Goal: Use online tool/utility: Utilize a website feature to perform a specific function

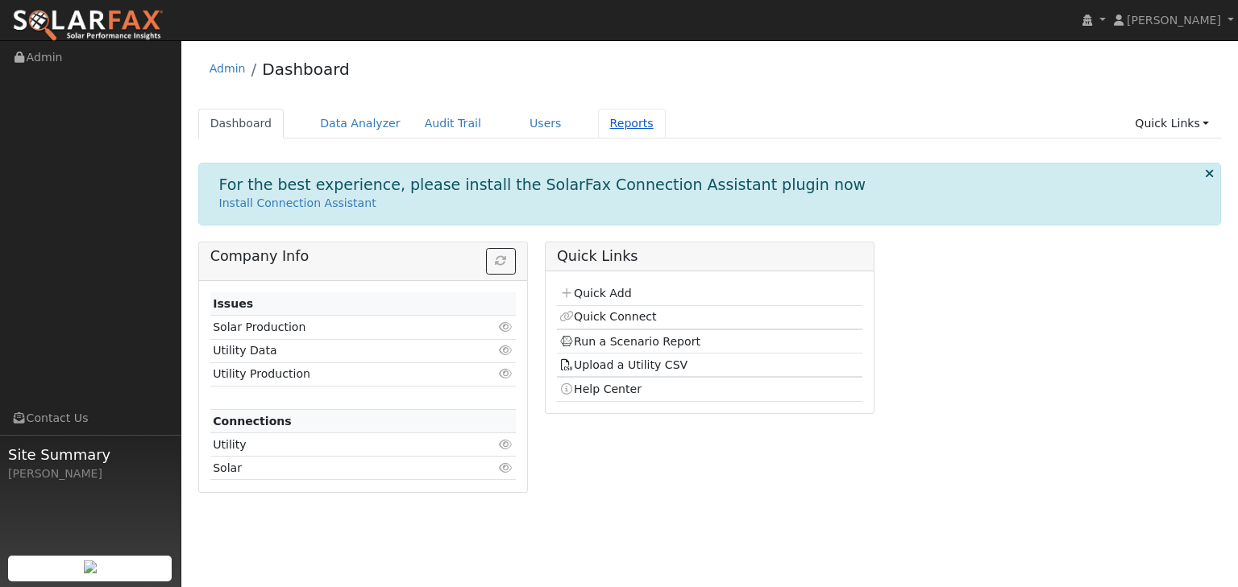
click at [598, 122] on link "Reports" at bounding box center [632, 124] width 68 height 30
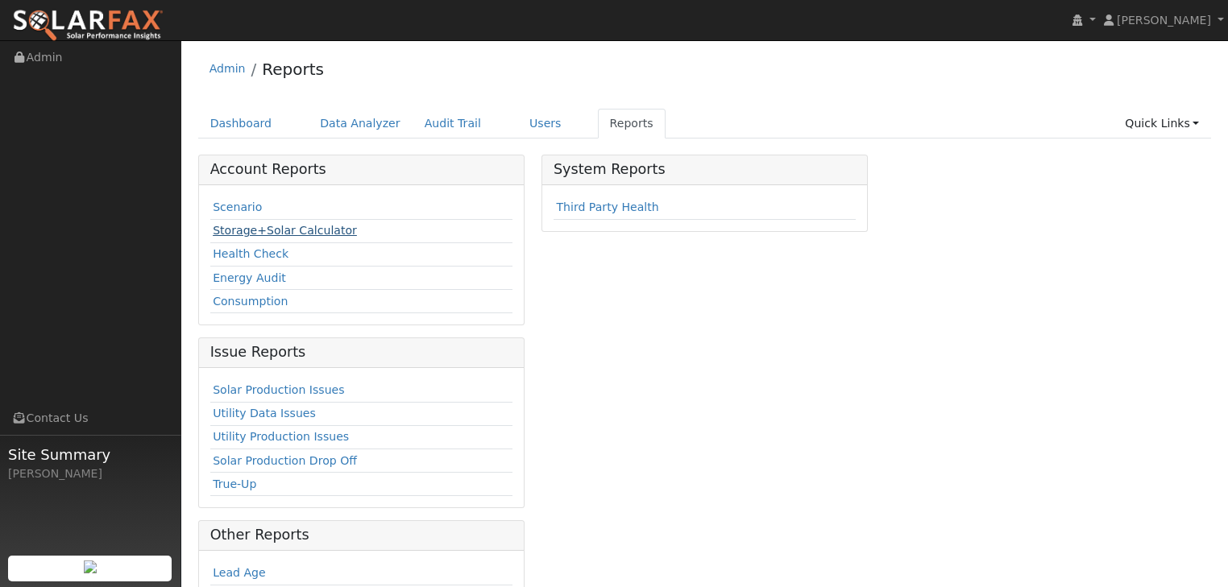
click at [285, 230] on link "Storage+Solar Calculator" at bounding box center [285, 230] width 144 height 13
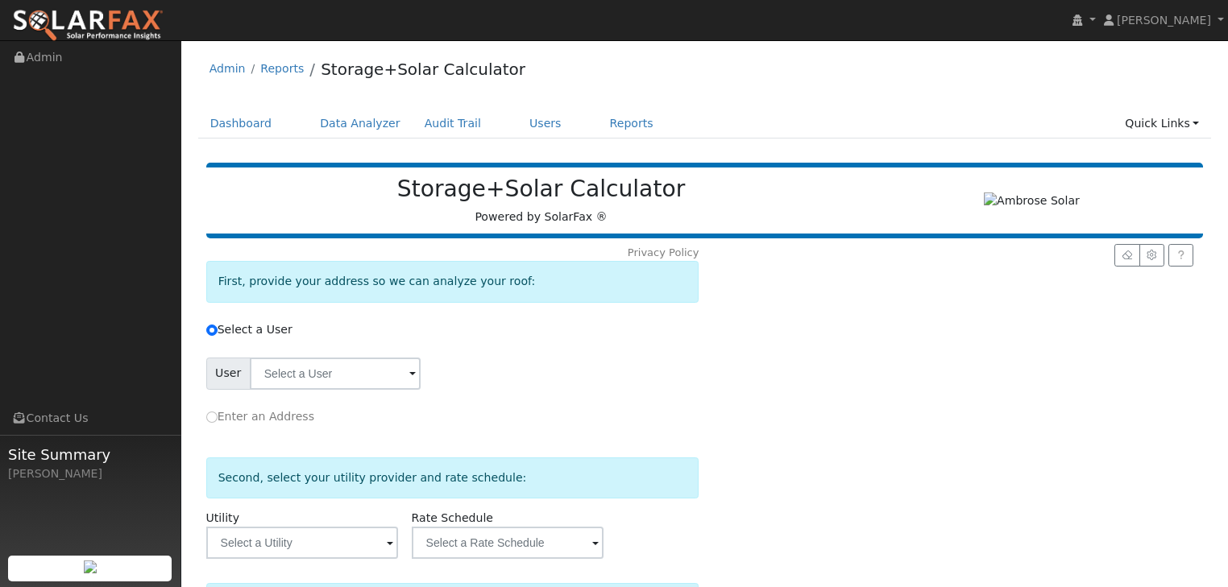
click at [409, 376] on span at bounding box center [412, 375] width 6 height 19
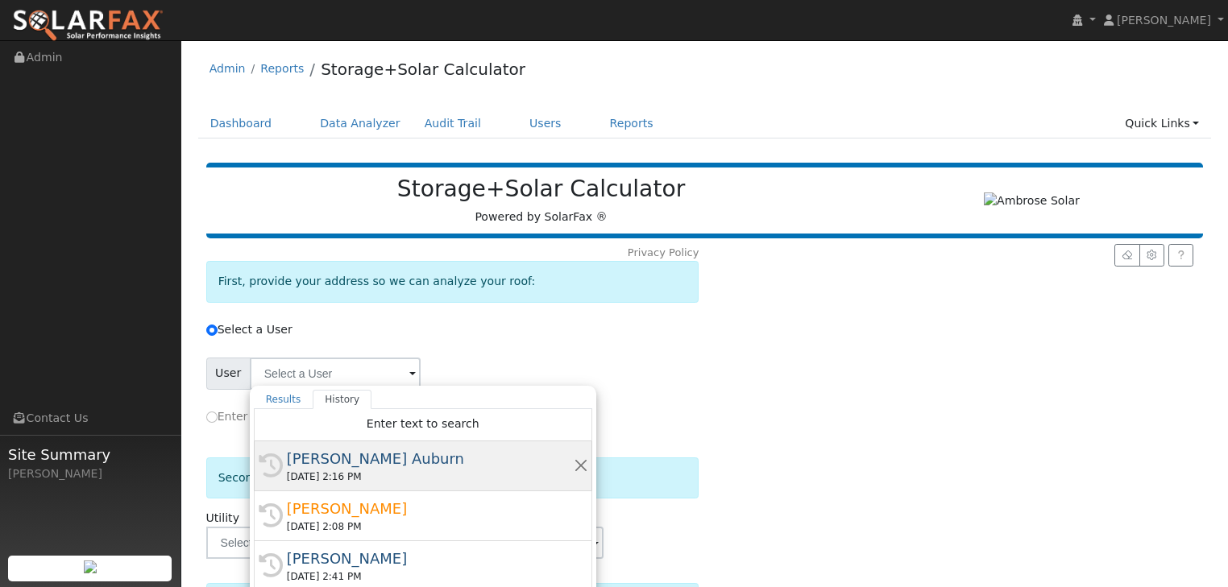
click at [336, 459] on div "[PERSON_NAME] Auburn" at bounding box center [430, 459] width 287 height 22
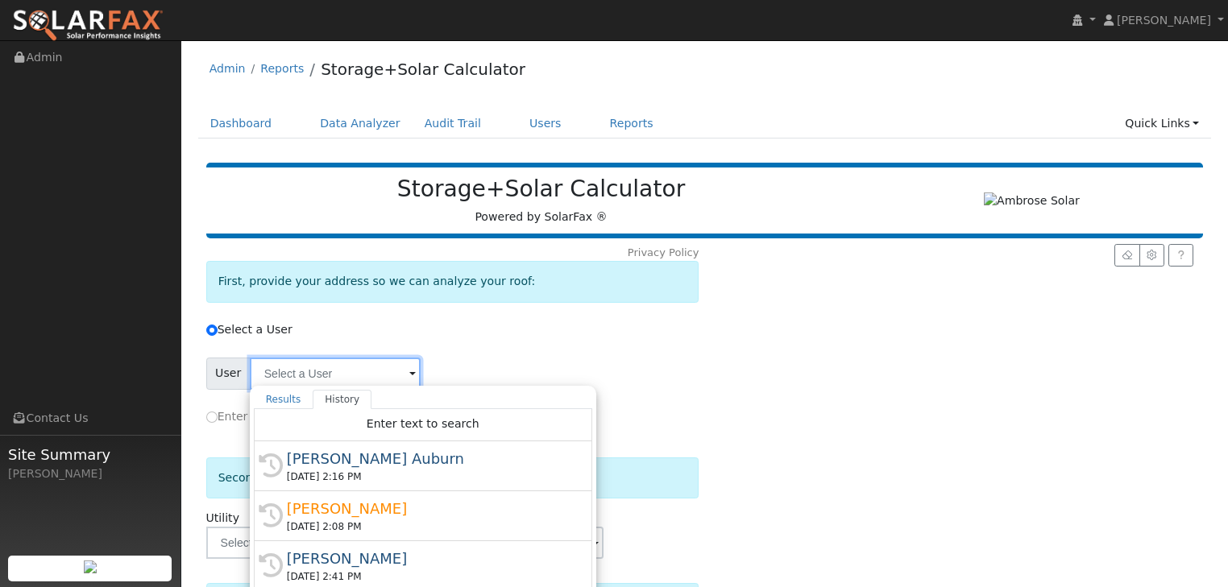
type input "[PERSON_NAME] Auburn"
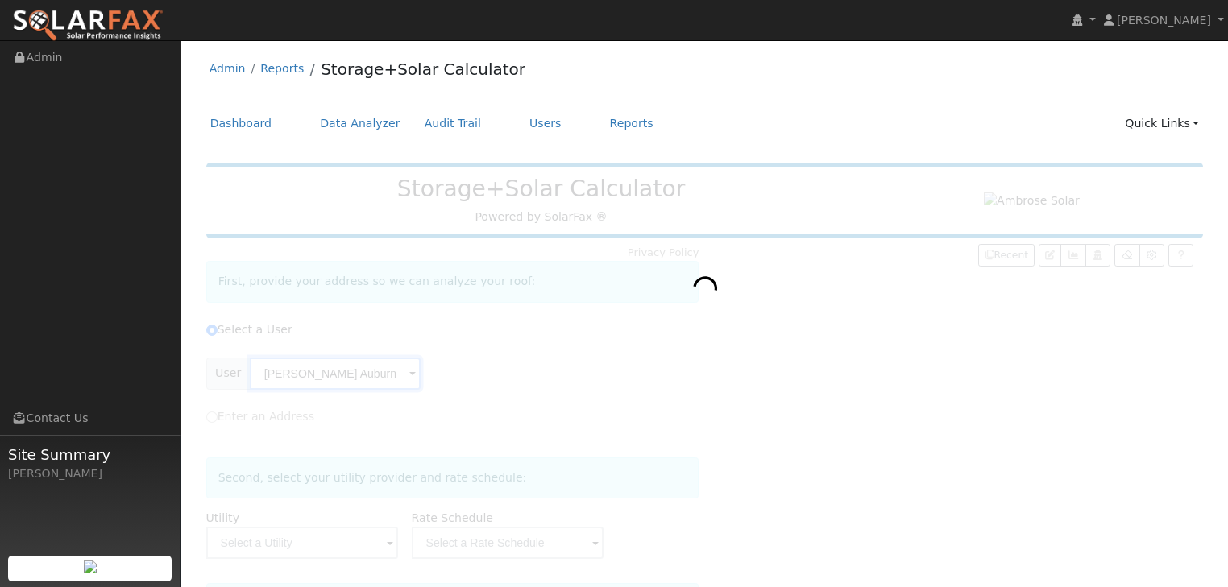
type input "Pacific Gas & Electric"
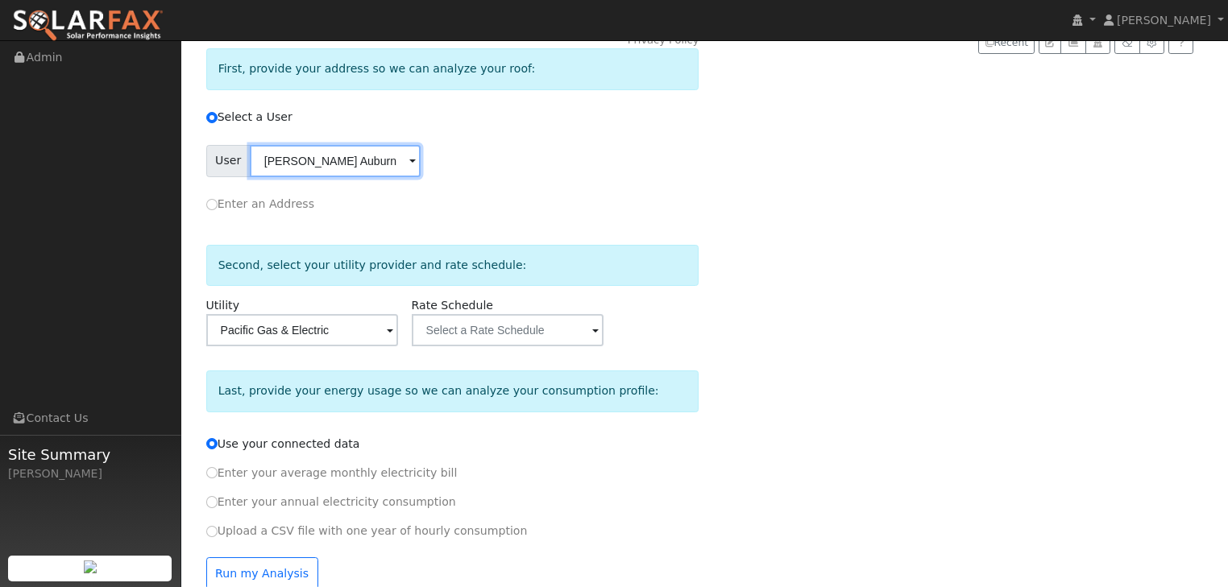
scroll to position [241, 0]
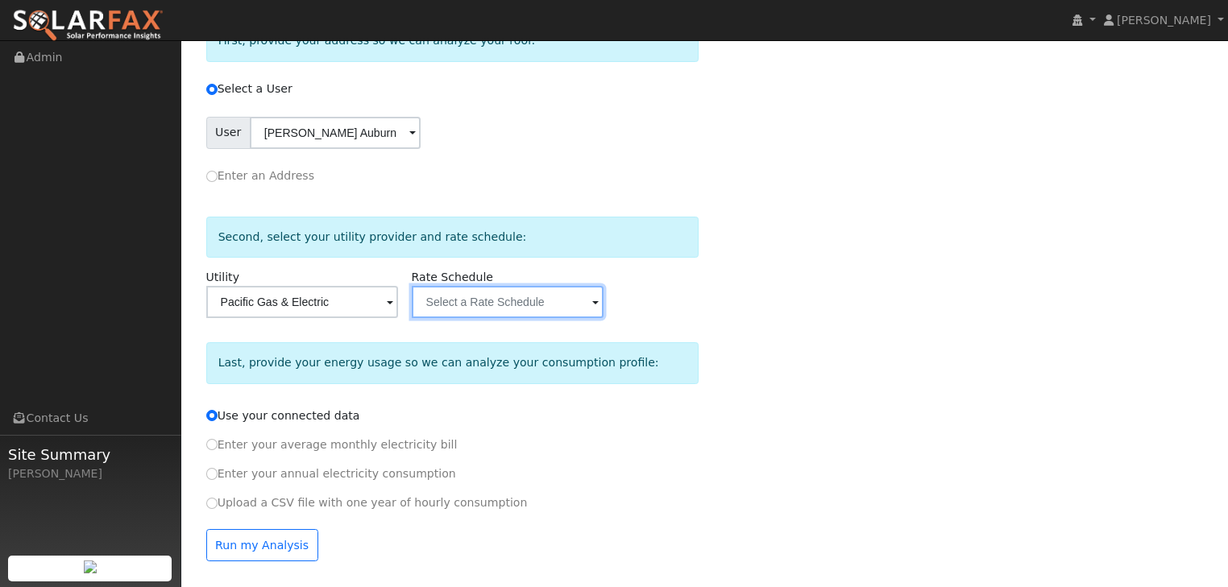
click at [421, 149] on input "text" at bounding box center [335, 133] width 171 height 32
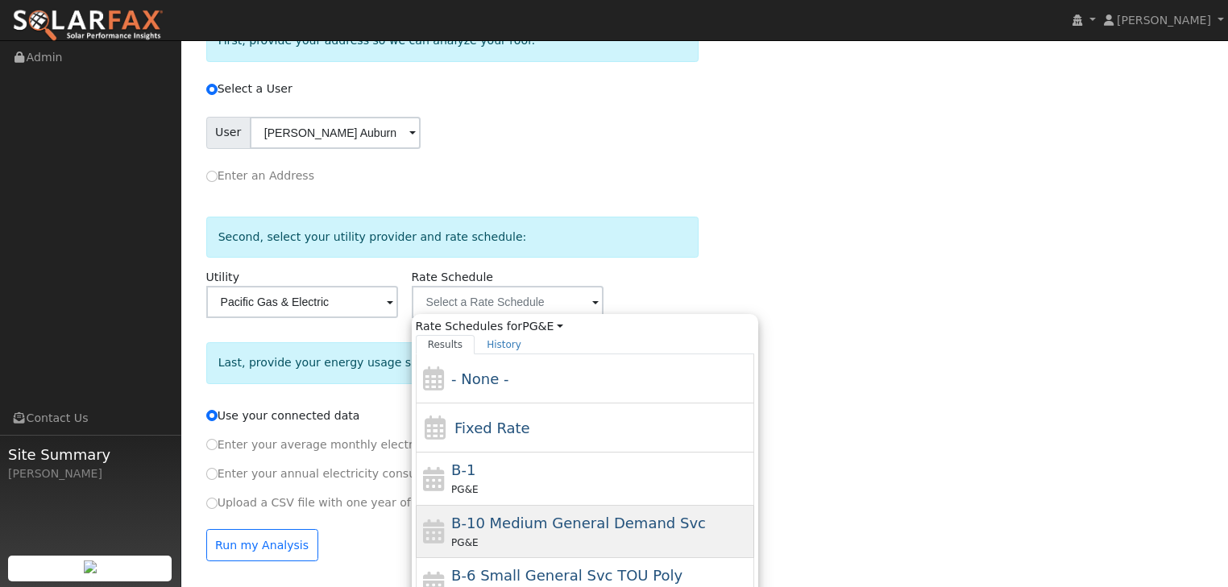
click at [493, 517] on span "B-10 Medium General Demand Svc" at bounding box center [578, 523] width 255 height 17
type input "B-10 Medium General Demand Svc"
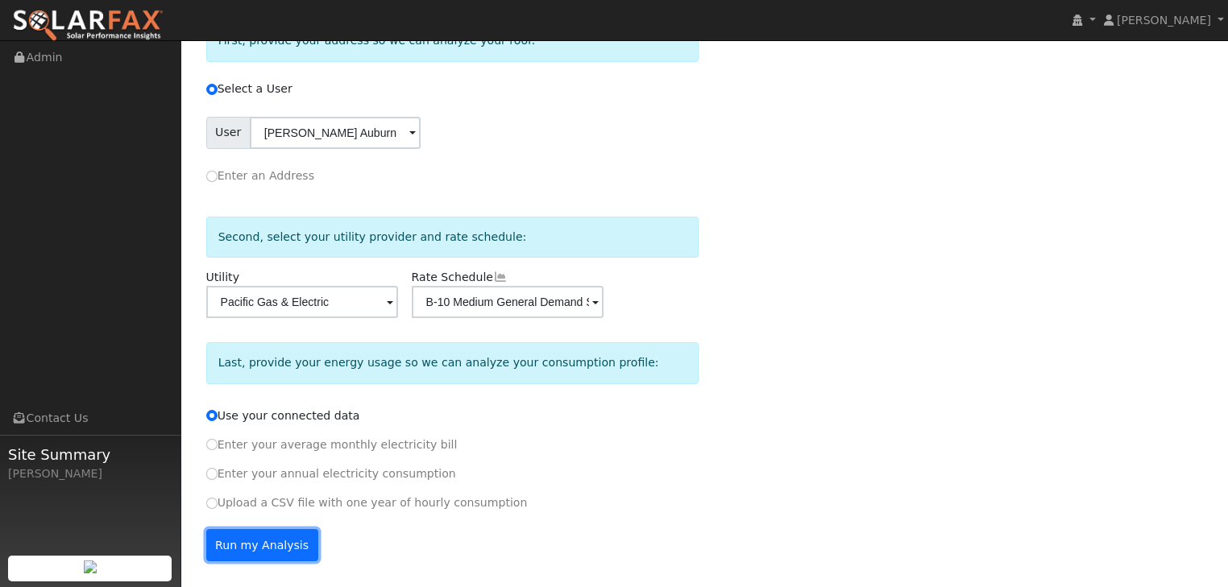
click at [247, 545] on button "Run my Analysis" at bounding box center [262, 545] width 112 height 32
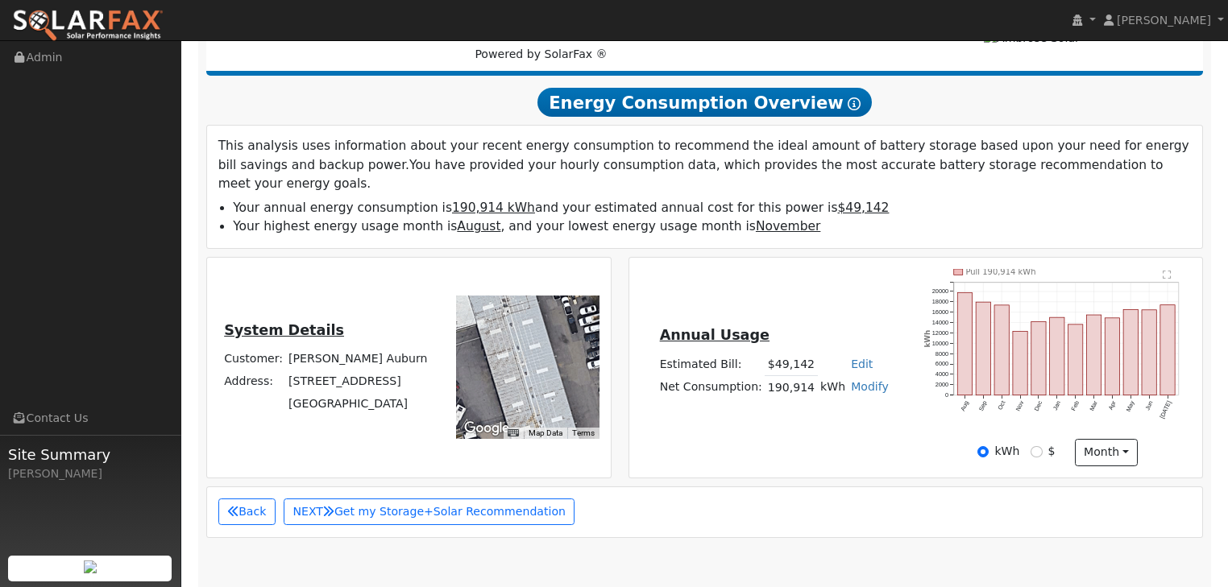
scroll to position [417, 0]
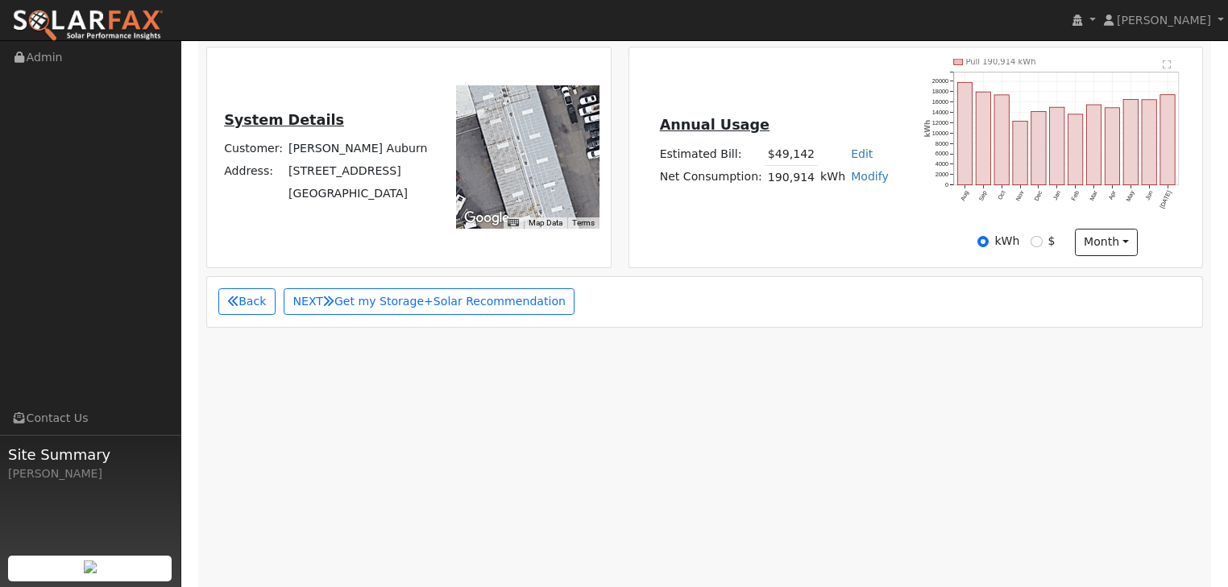
click at [865, 170] on link "Modify" at bounding box center [870, 176] width 38 height 13
click at [815, 192] on link "Add Consumption" at bounding box center [813, 203] width 123 height 23
type input "190914"
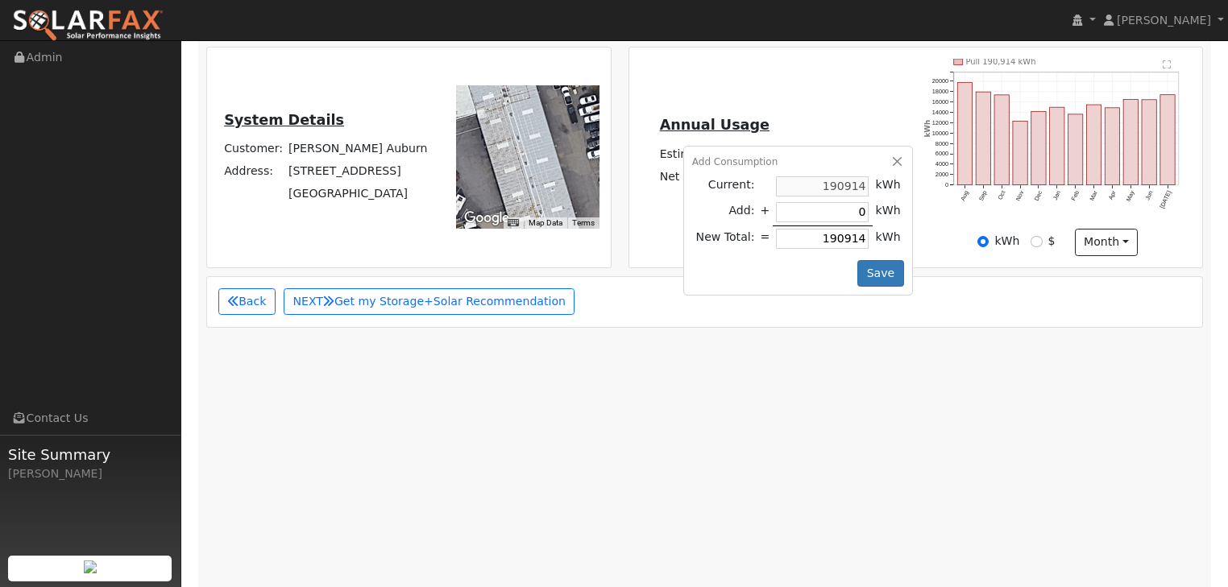
type input "5"
type input "190919"
type input "52"
type input "190966"
type input "520"
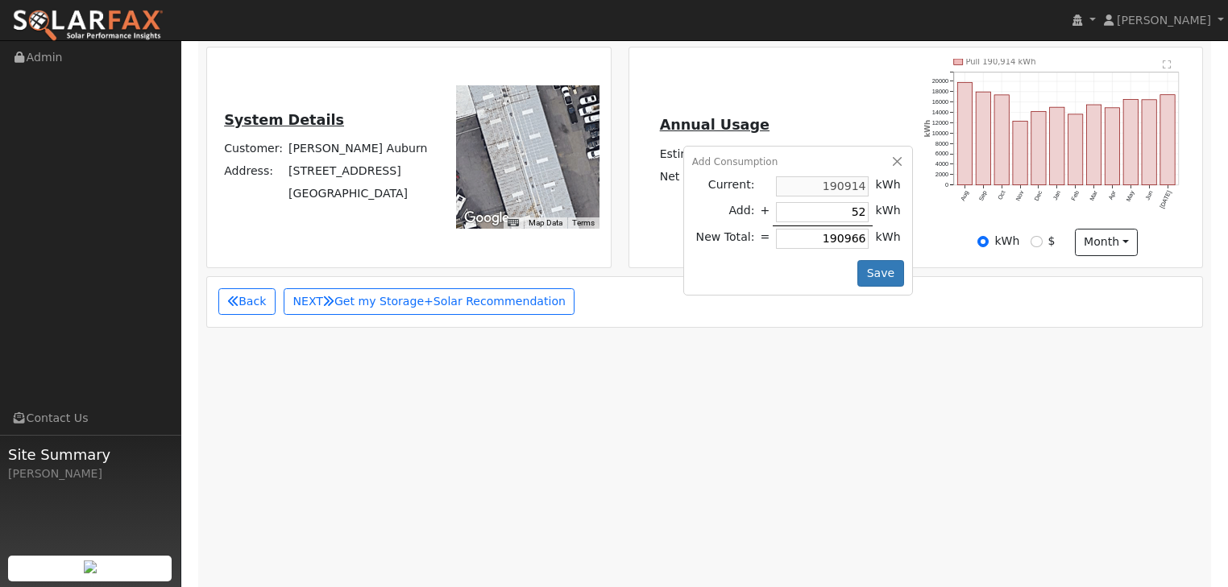
type input "191434"
type input "5200"
type input "196114"
type input "52005"
type input "242919"
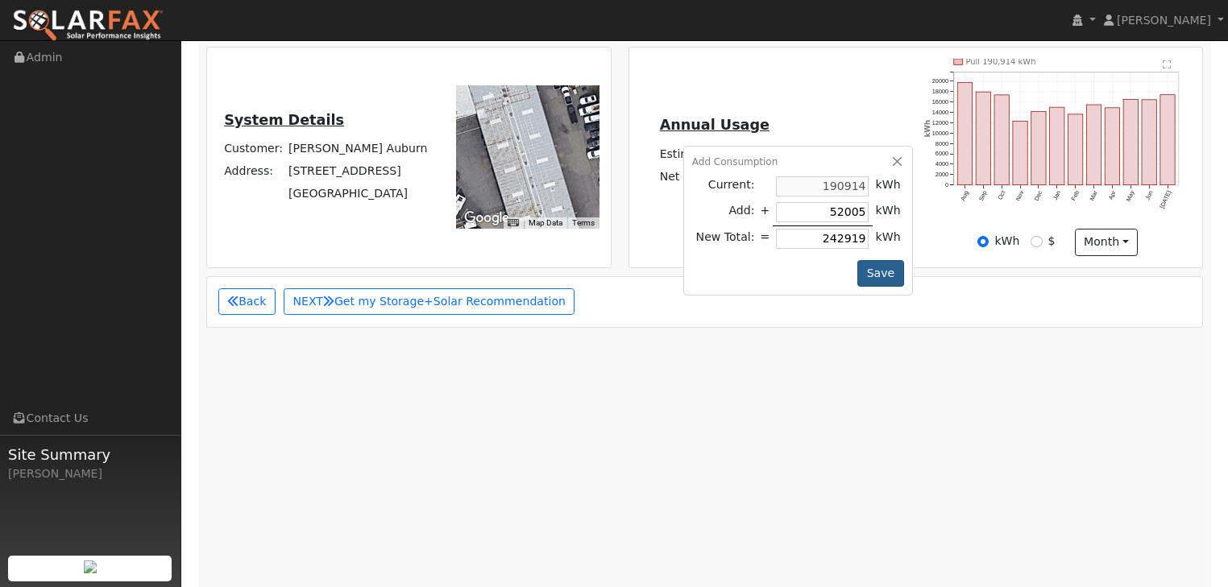
type input "52005"
click at [870, 260] on button "Save" at bounding box center [880, 273] width 47 height 27
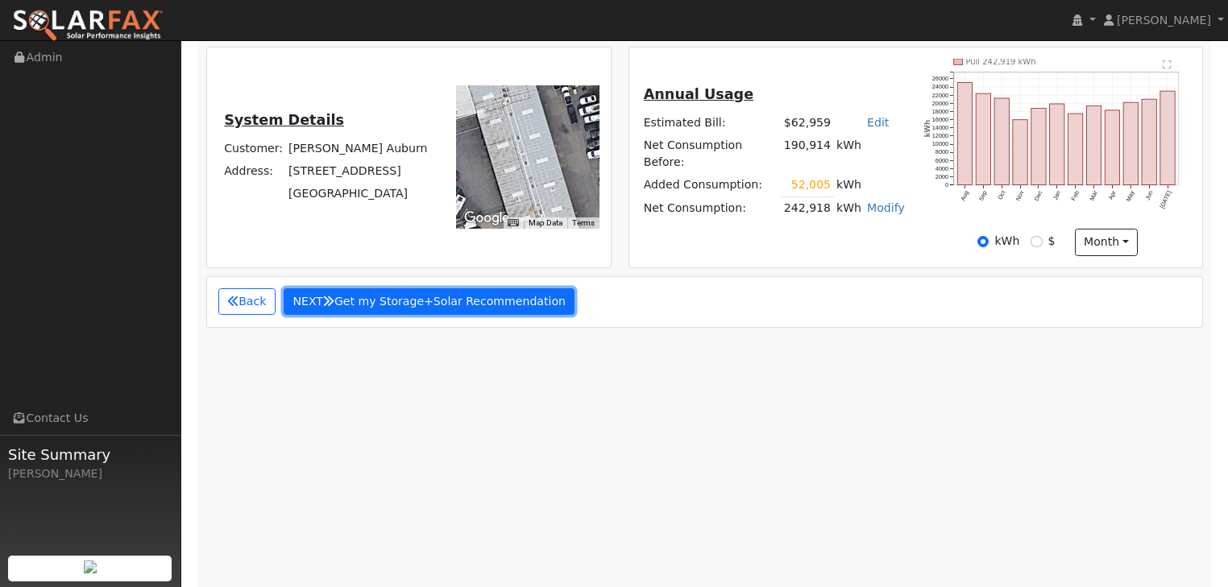
click at [370, 289] on button "NEXT Get my Storage+Solar Recommendation" at bounding box center [430, 302] width 292 height 27
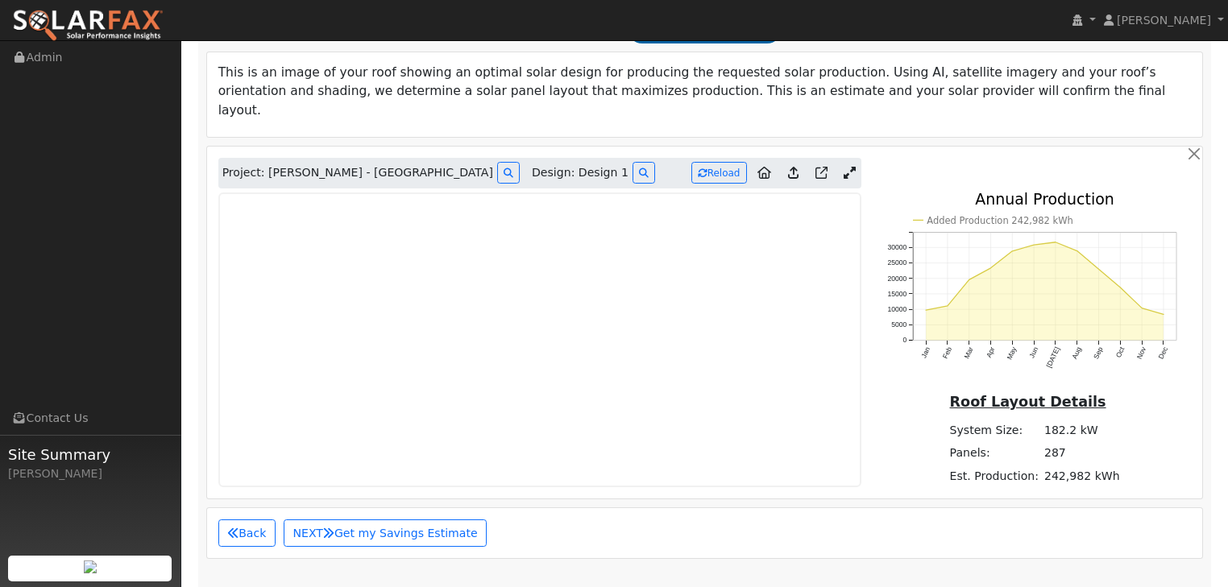
scroll to position [1273, 0]
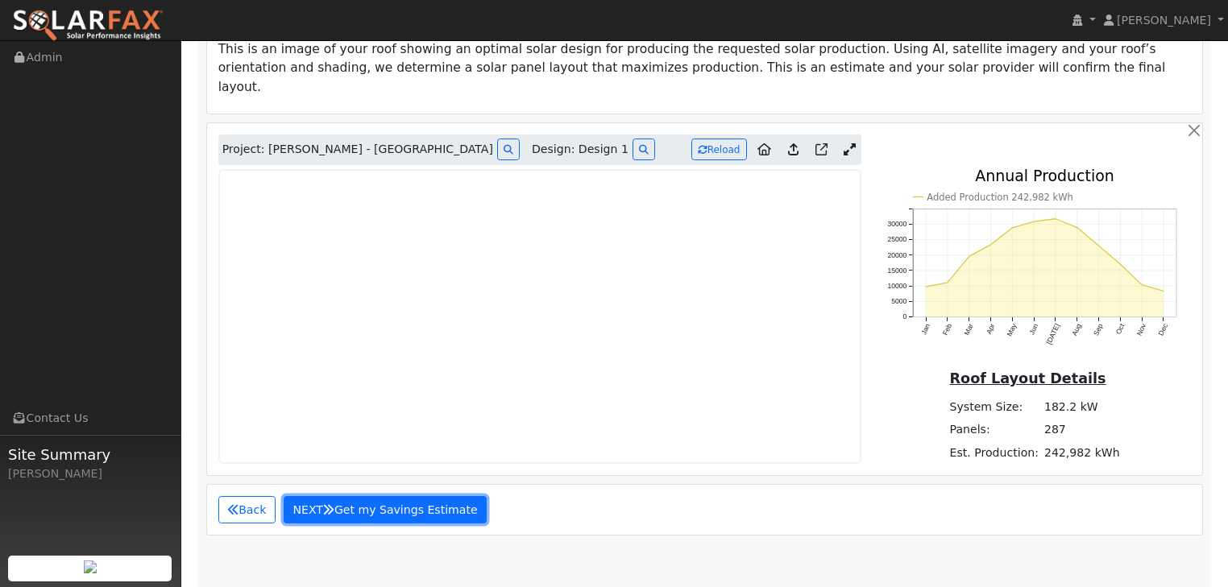
click at [388, 496] on button "NEXT Get my Savings Estimate" at bounding box center [385, 509] width 203 height 27
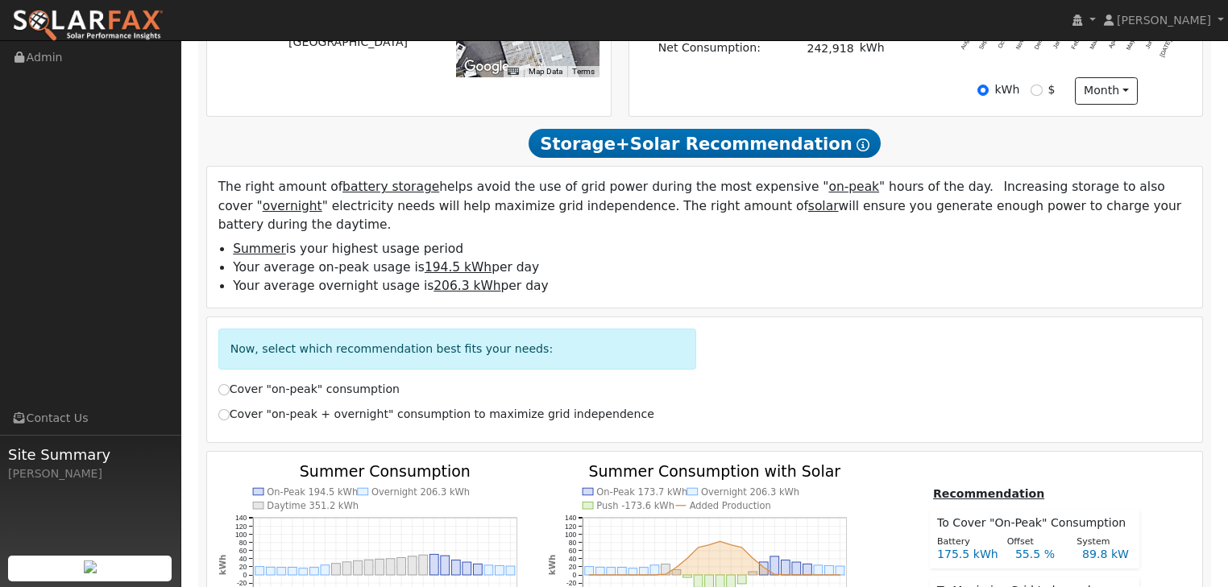
scroll to position [564, 0]
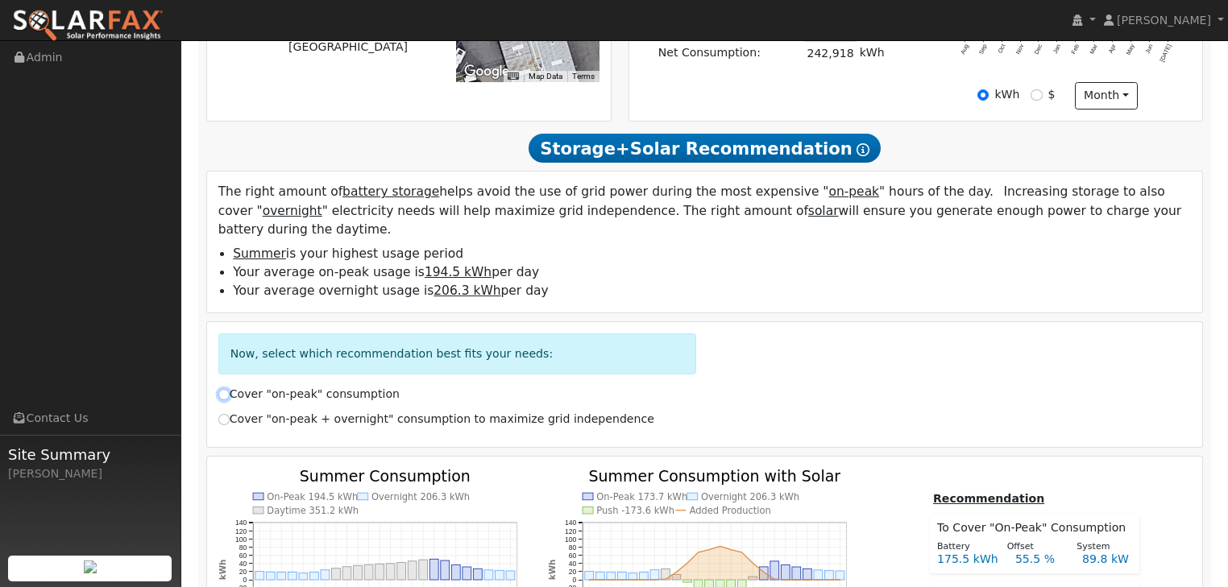
click at [225, 389] on input "Cover "on-peak" consumption" at bounding box center [223, 394] width 11 height 11
radio input "true"
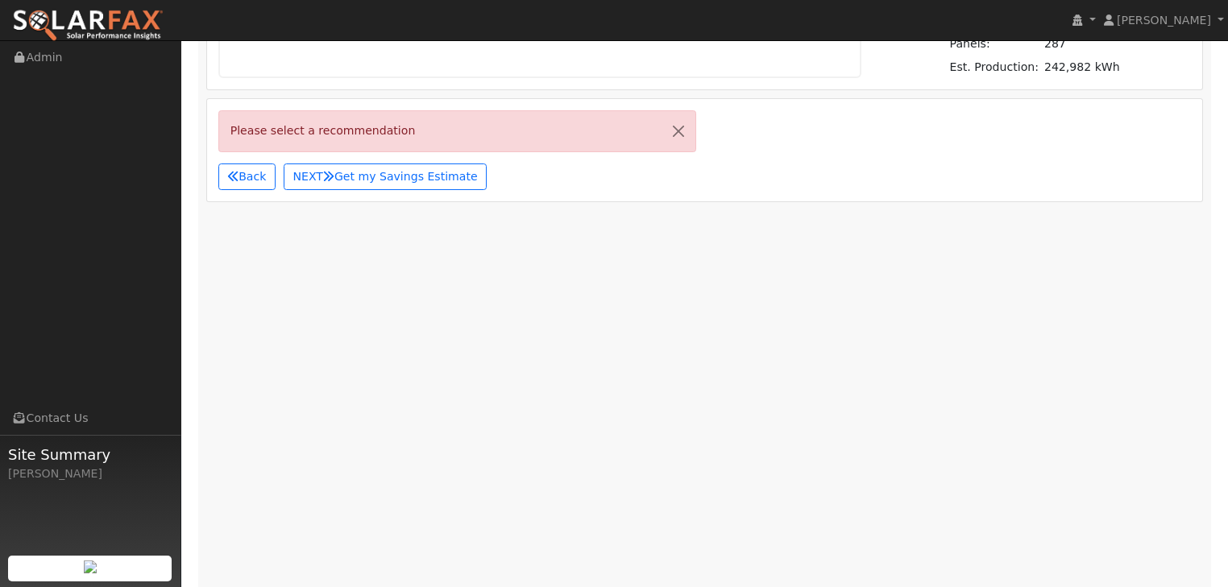
scroll to position [1467, 0]
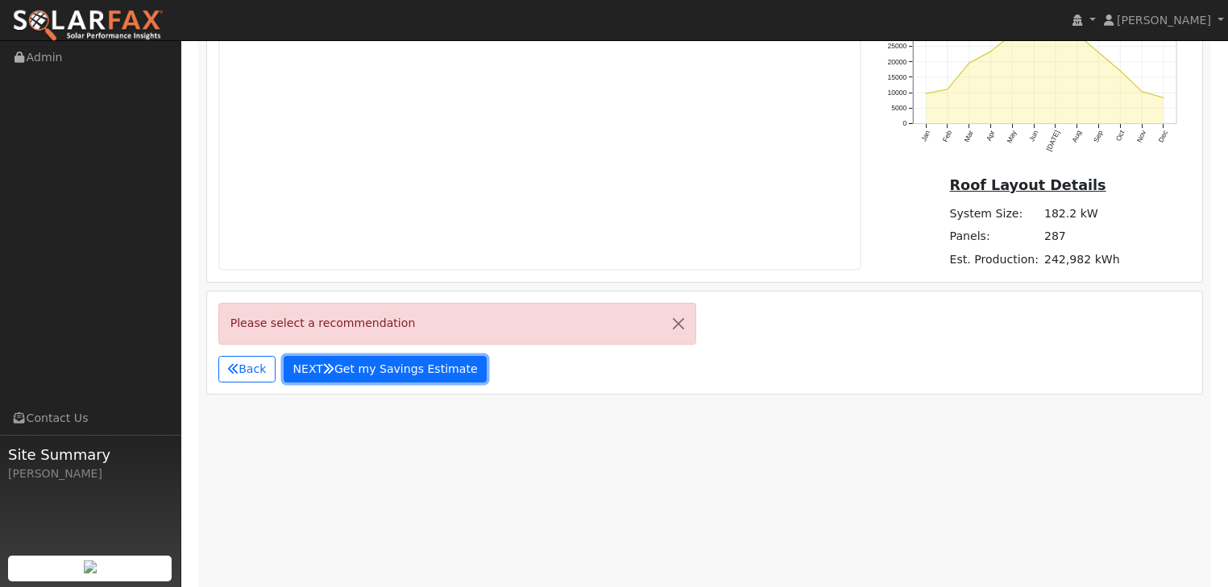
click at [371, 356] on button "NEXT Get my Savings Estimate" at bounding box center [385, 369] width 203 height 27
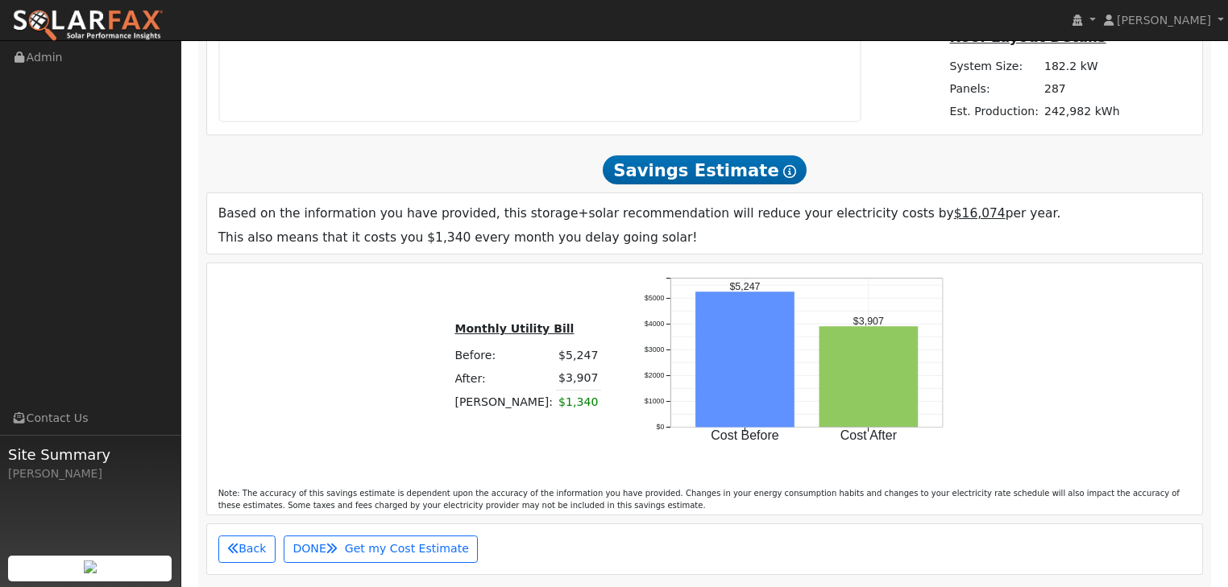
scroll to position [1528, 0]
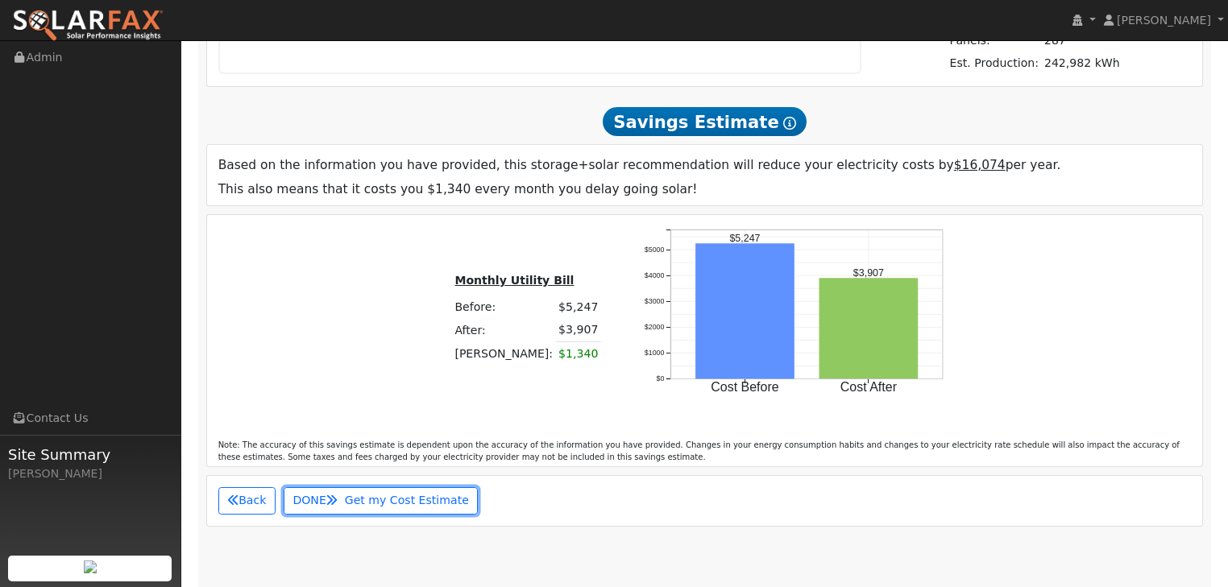
click at [370, 494] on span "Get my Cost Estimate" at bounding box center [407, 500] width 124 height 13
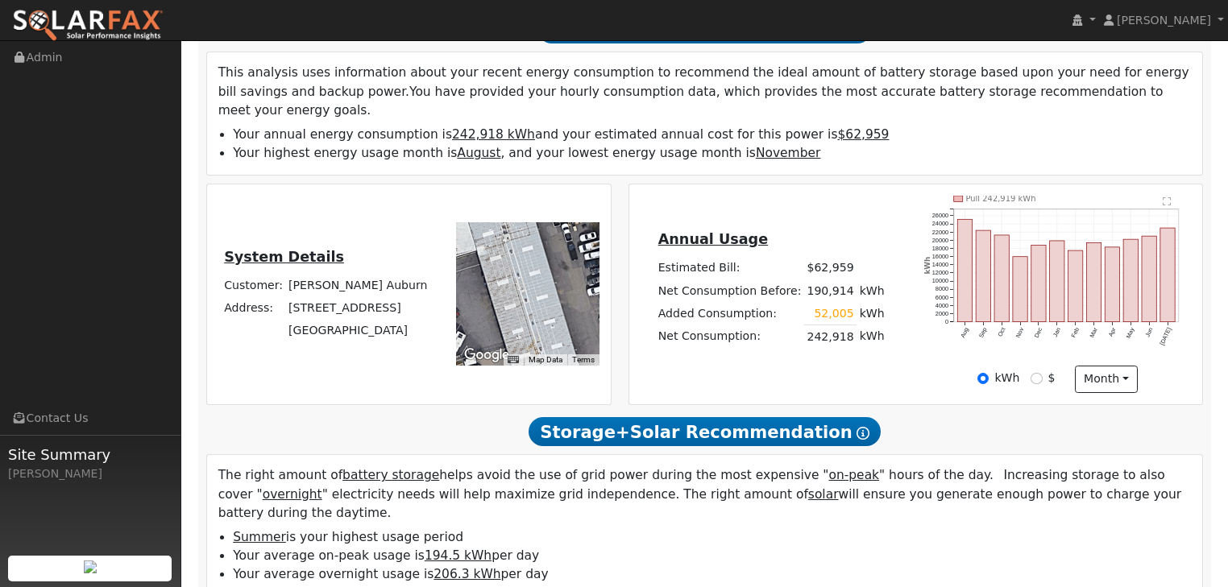
scroll to position [353, 0]
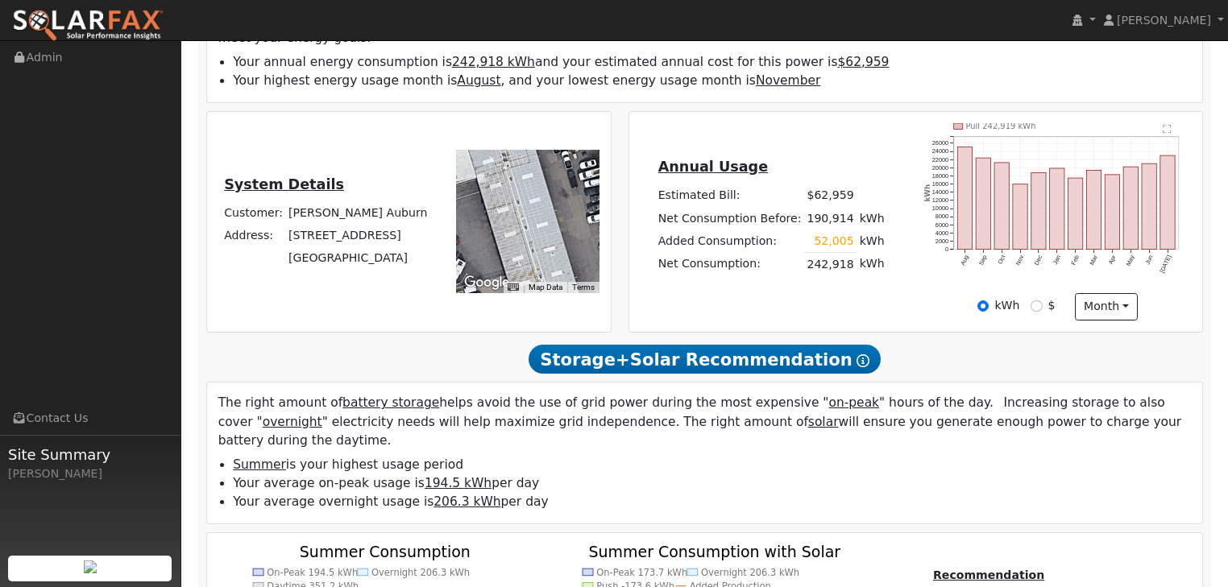
click at [1053, 475] on li "Your average on-peak usage is 194.5 kWh per day" at bounding box center [712, 484] width 958 height 19
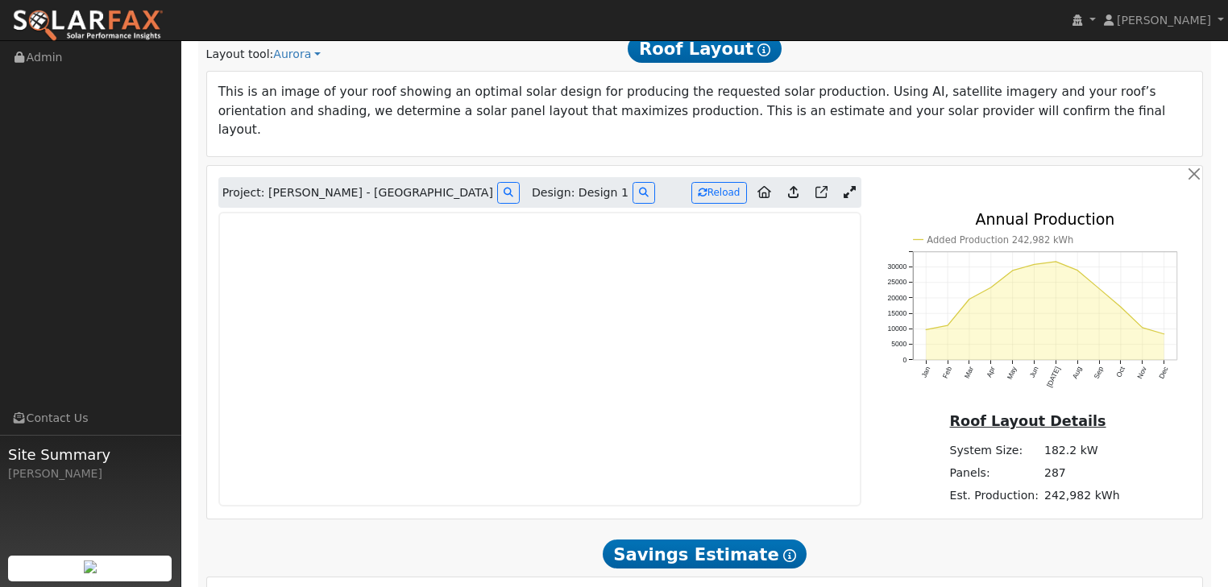
scroll to position [1096, 0]
